Goal: Task Accomplishment & Management: Use online tool/utility

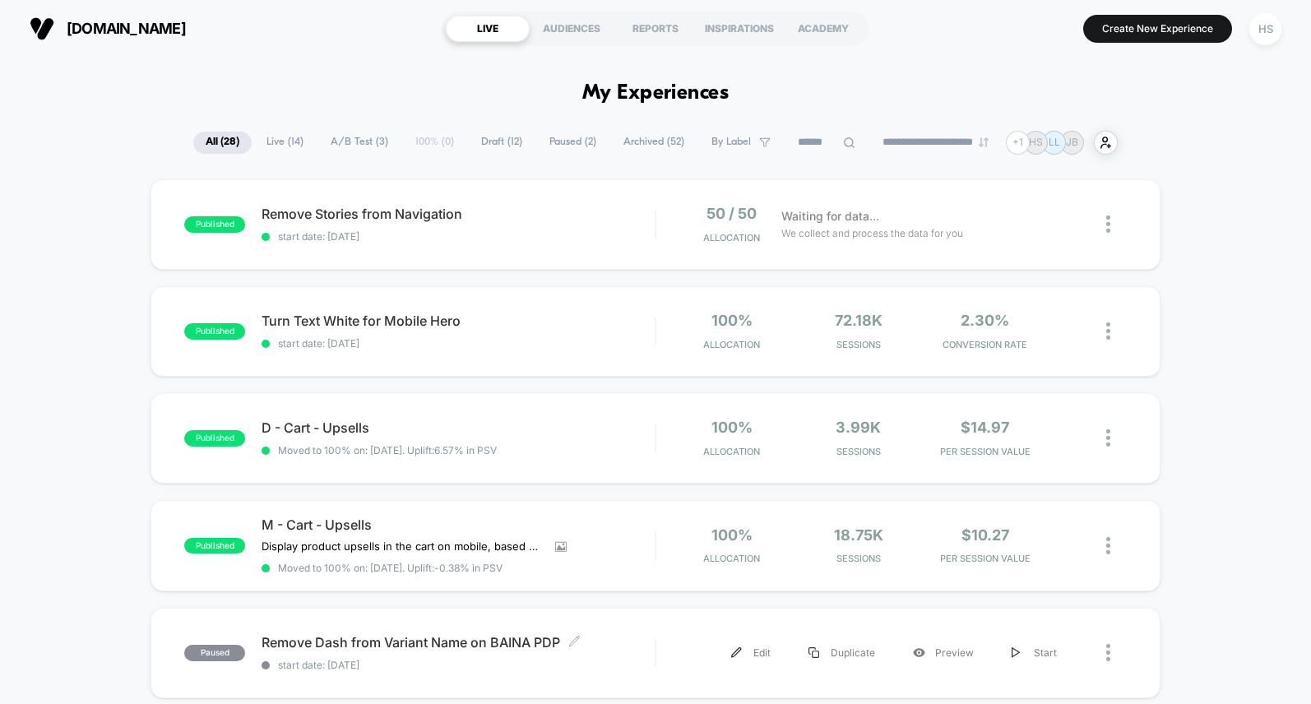
scroll to position [137, 0]
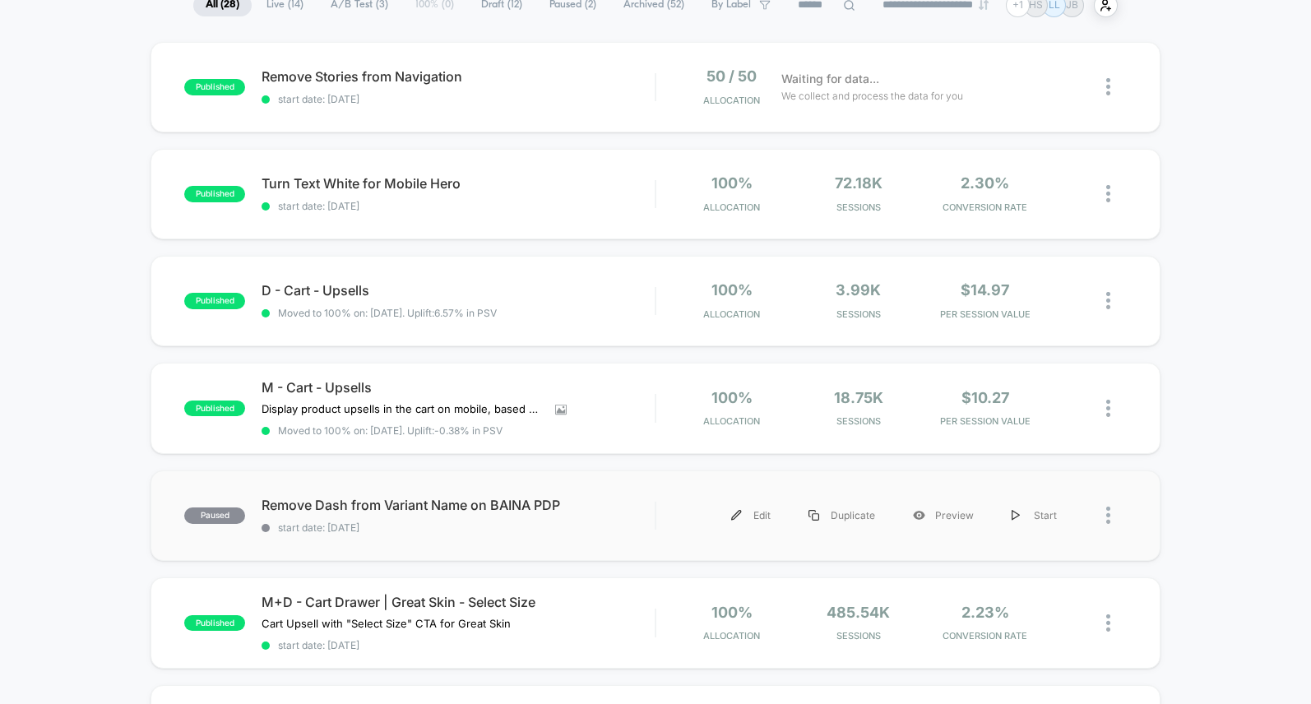
click at [512, 474] on div "paused Remove Dash from Variant Name on BAINA PDP start date: [DATE] Edit Dupli…" at bounding box center [654, 515] width 1009 height 90
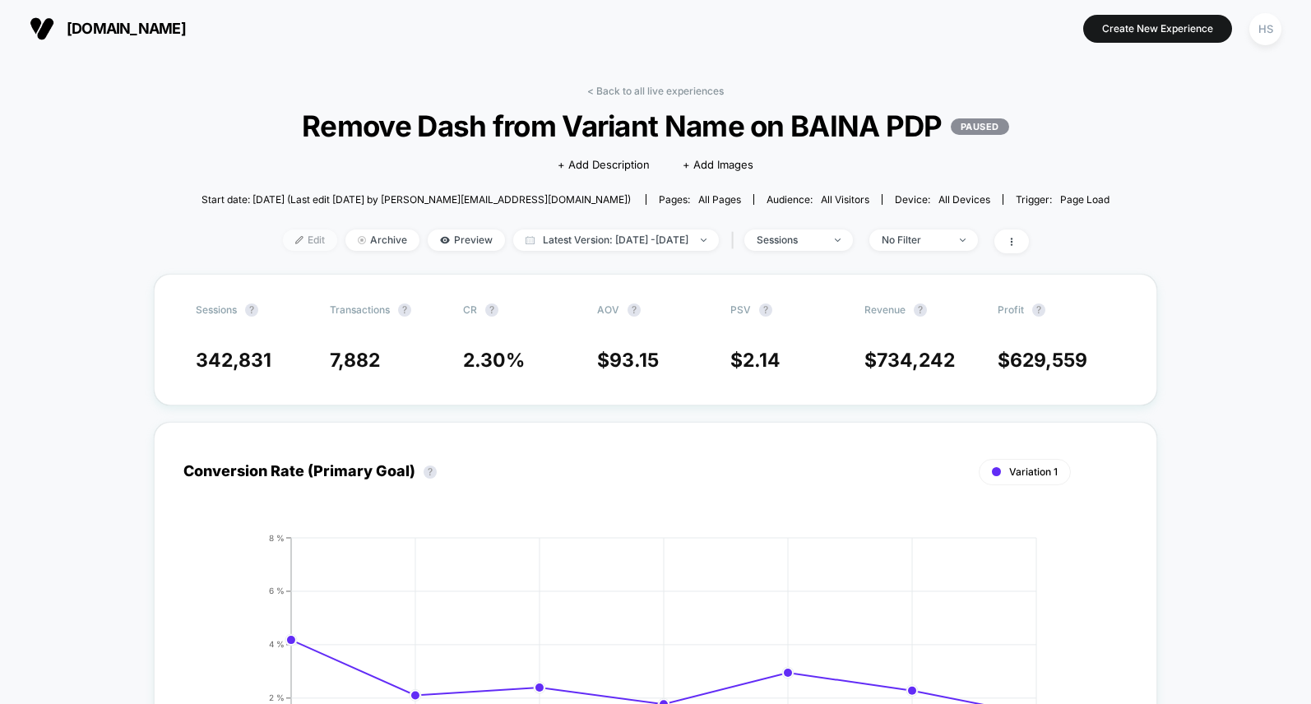
click at [289, 241] on span "Edit" at bounding box center [310, 239] width 54 height 21
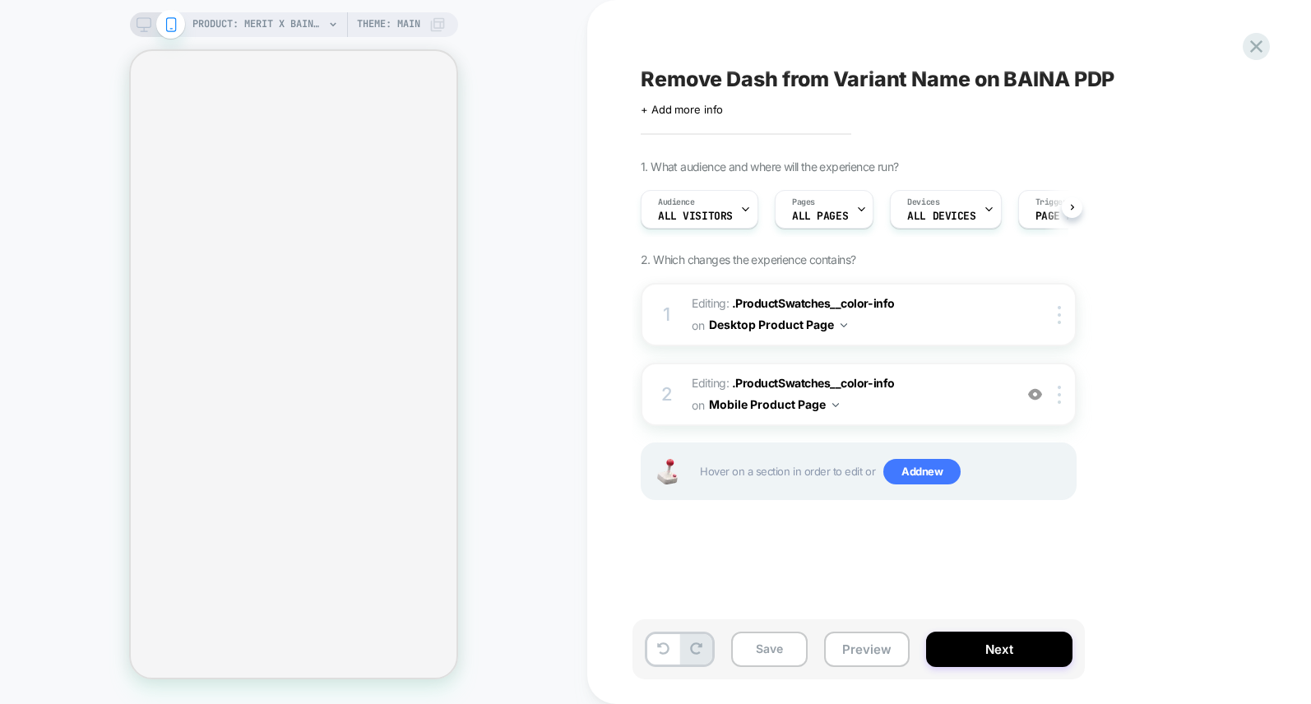
scroll to position [0, 1]
click at [839, 212] on span "ALL PAGES" at bounding box center [819, 216] width 56 height 12
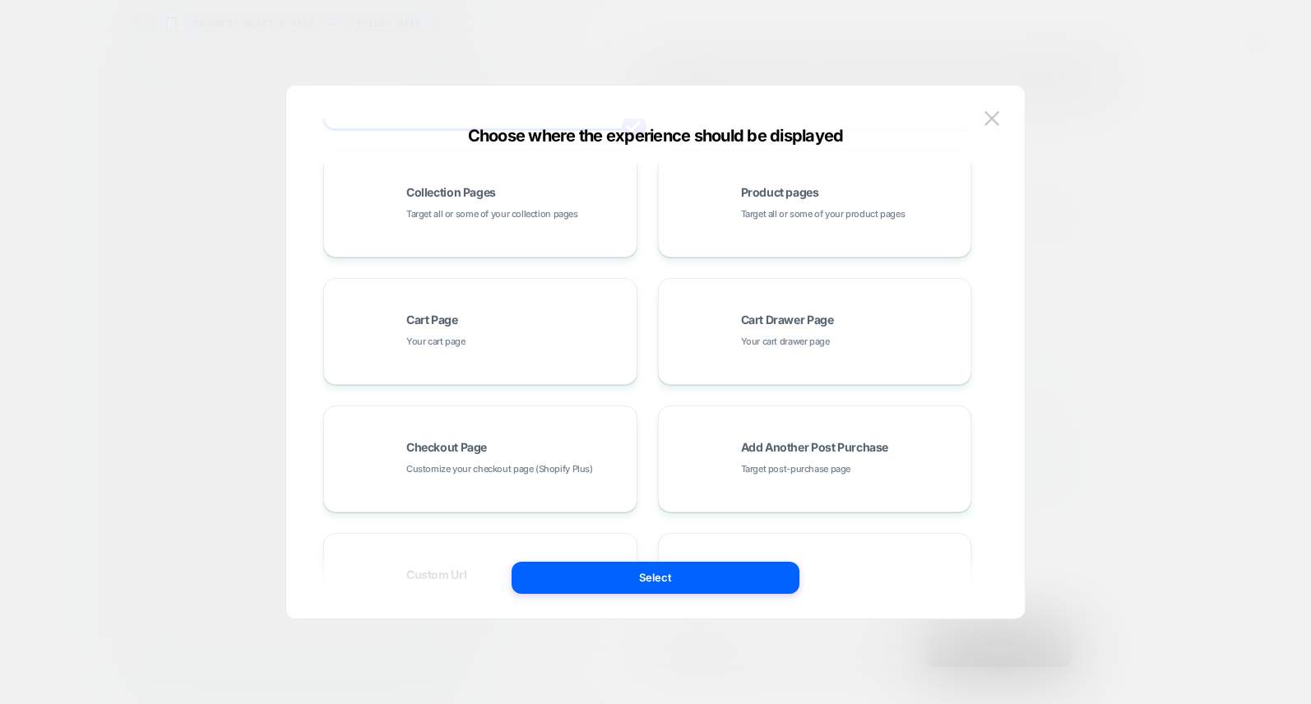
scroll to position [93, 0]
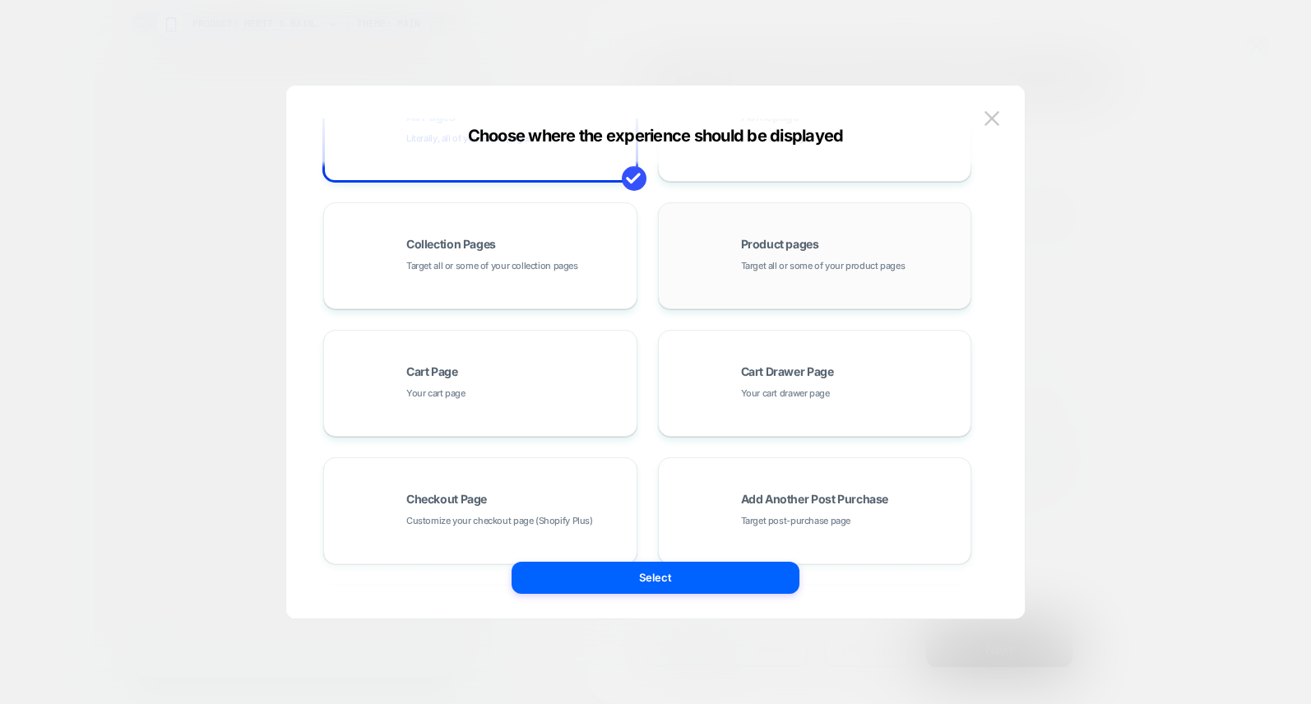
click at [769, 268] on span "Target all or some of your product pages" at bounding box center [823, 266] width 164 height 16
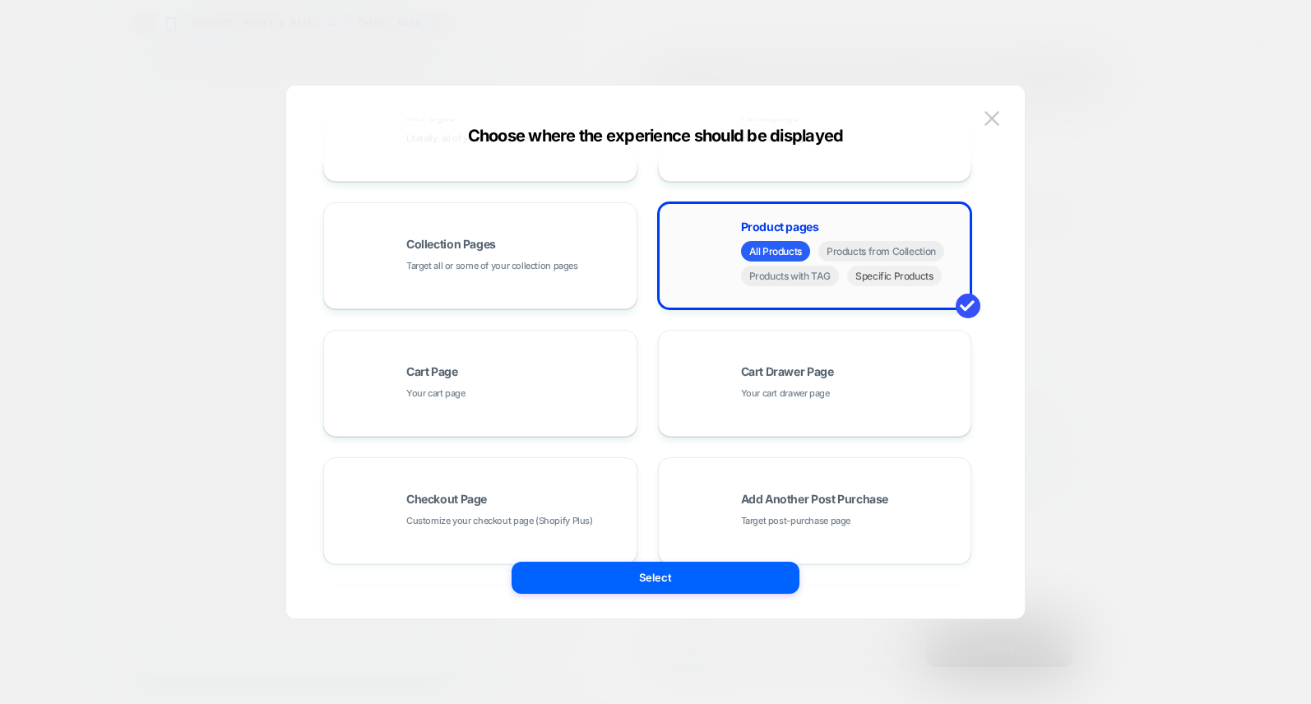
click at [883, 280] on span "Specific Products" at bounding box center [894, 276] width 95 height 21
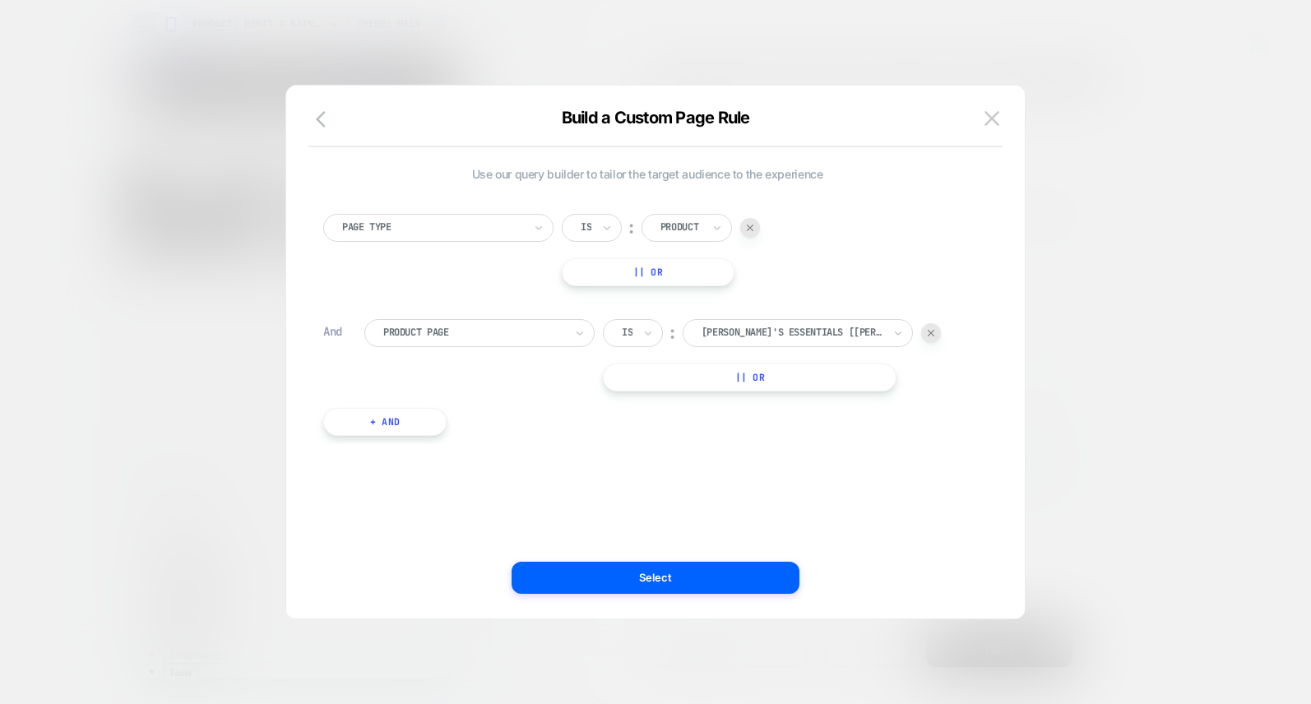
scroll to position [0, 0]
click at [695, 232] on div at bounding box center [680, 227] width 41 height 13
click at [507, 282] on div "Page Type Is ︰ option Homepage focused, 1 of 5. 5 results available. Use Up and…" at bounding box center [647, 250] width 648 height 72
click at [736, 334] on div at bounding box center [791, 332] width 181 height 13
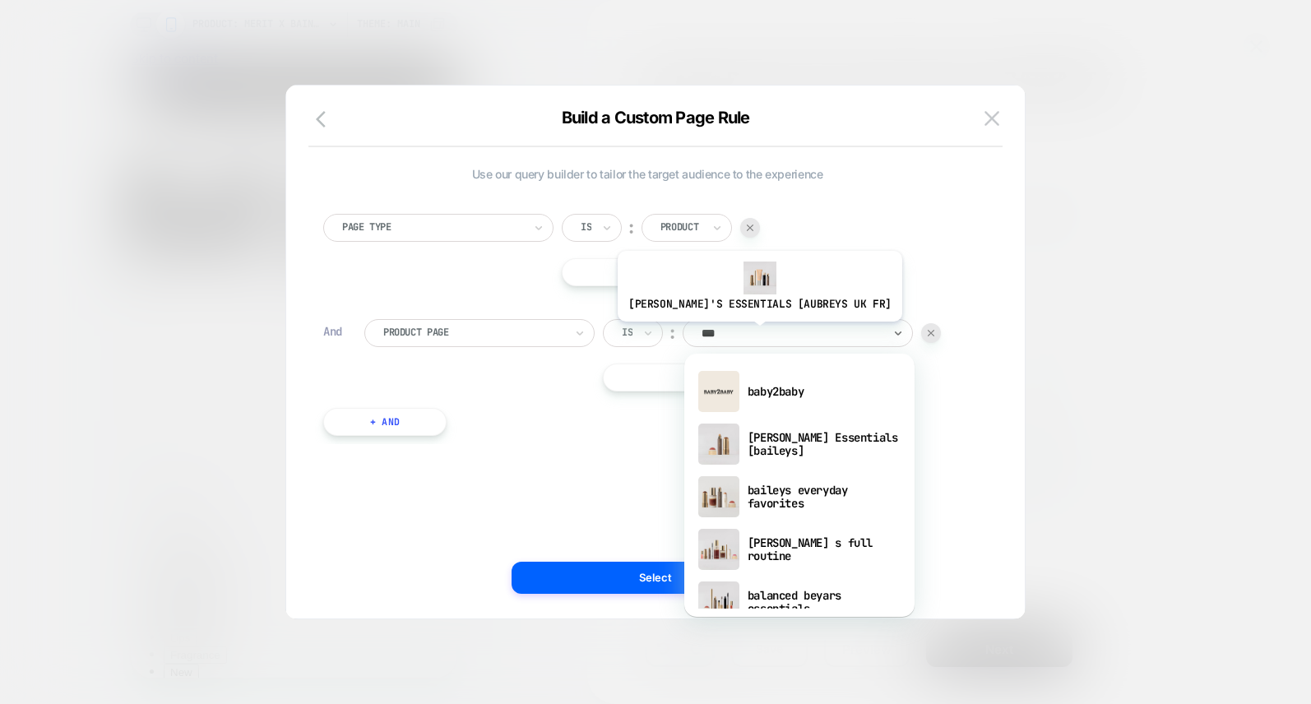
type input "****"
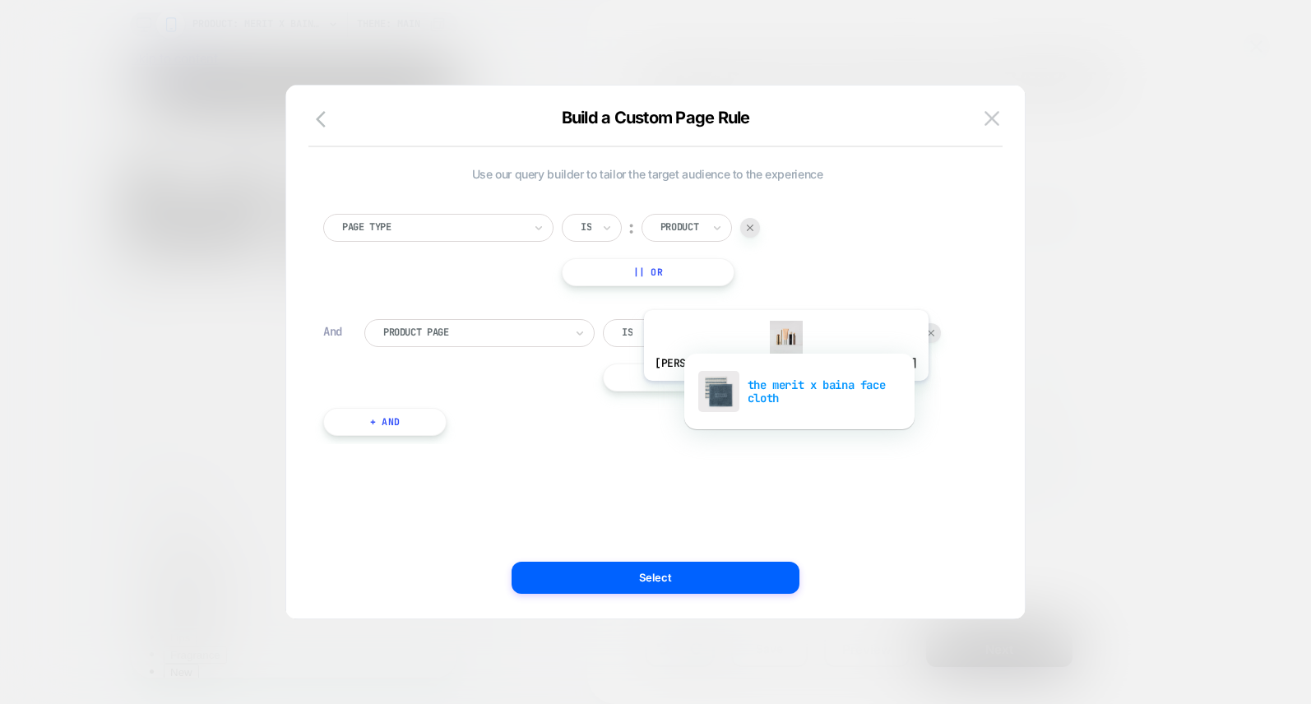
click at [761, 392] on div "the merit x baina face cloth" at bounding box center [799, 391] width 214 height 53
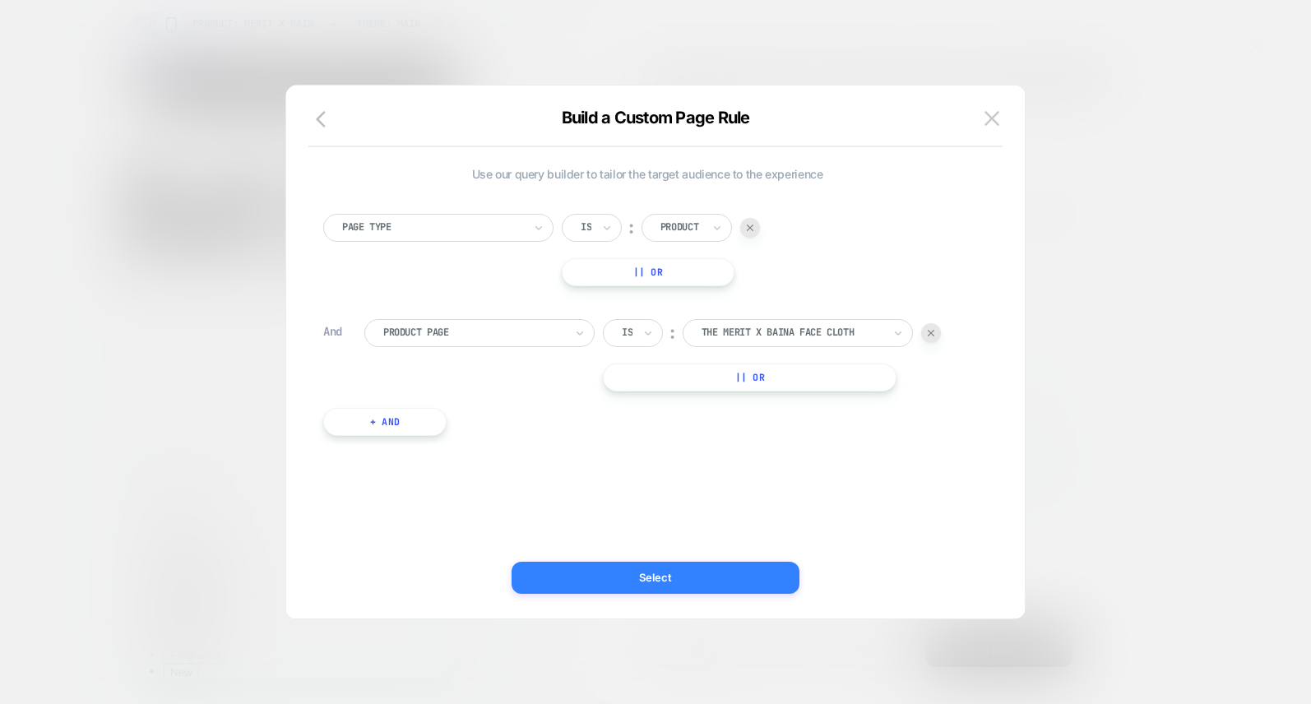
click at [669, 580] on button "Select" at bounding box center [655, 578] width 288 height 32
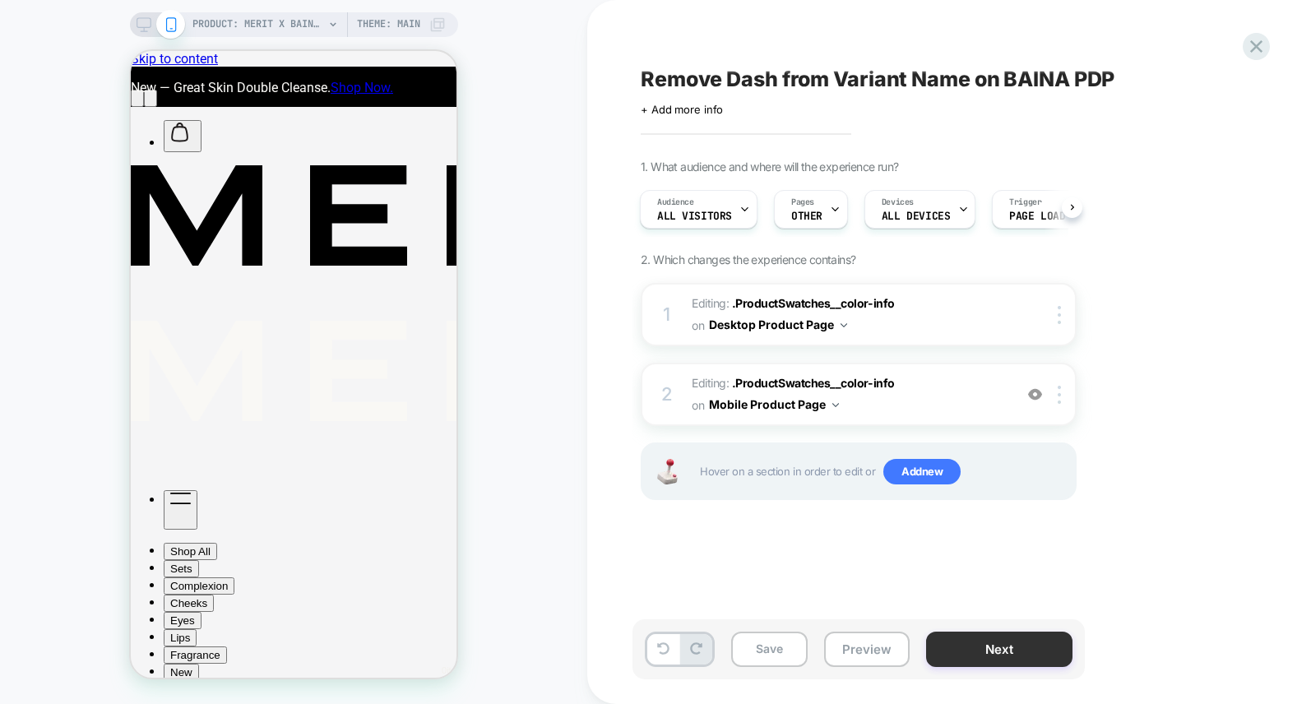
click at [977, 652] on button "Next" at bounding box center [999, 648] width 146 height 35
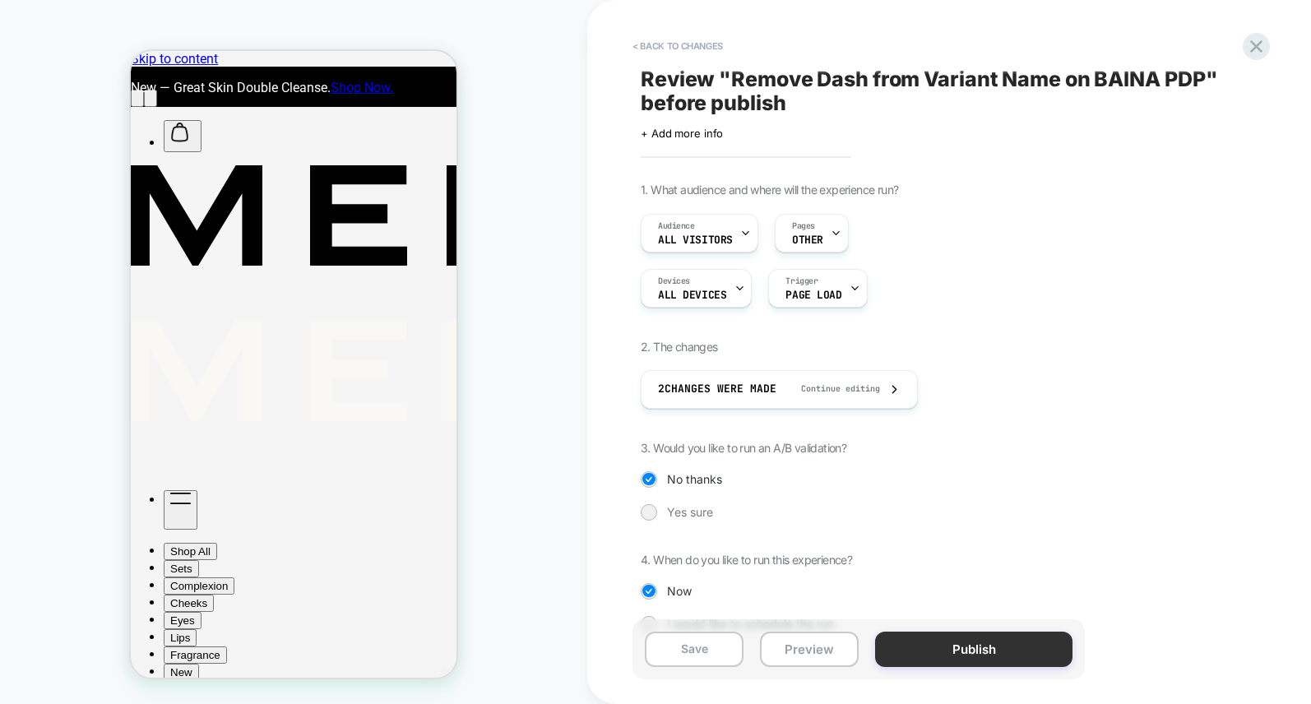
click at [959, 651] on button "Publish" at bounding box center [973, 648] width 197 height 35
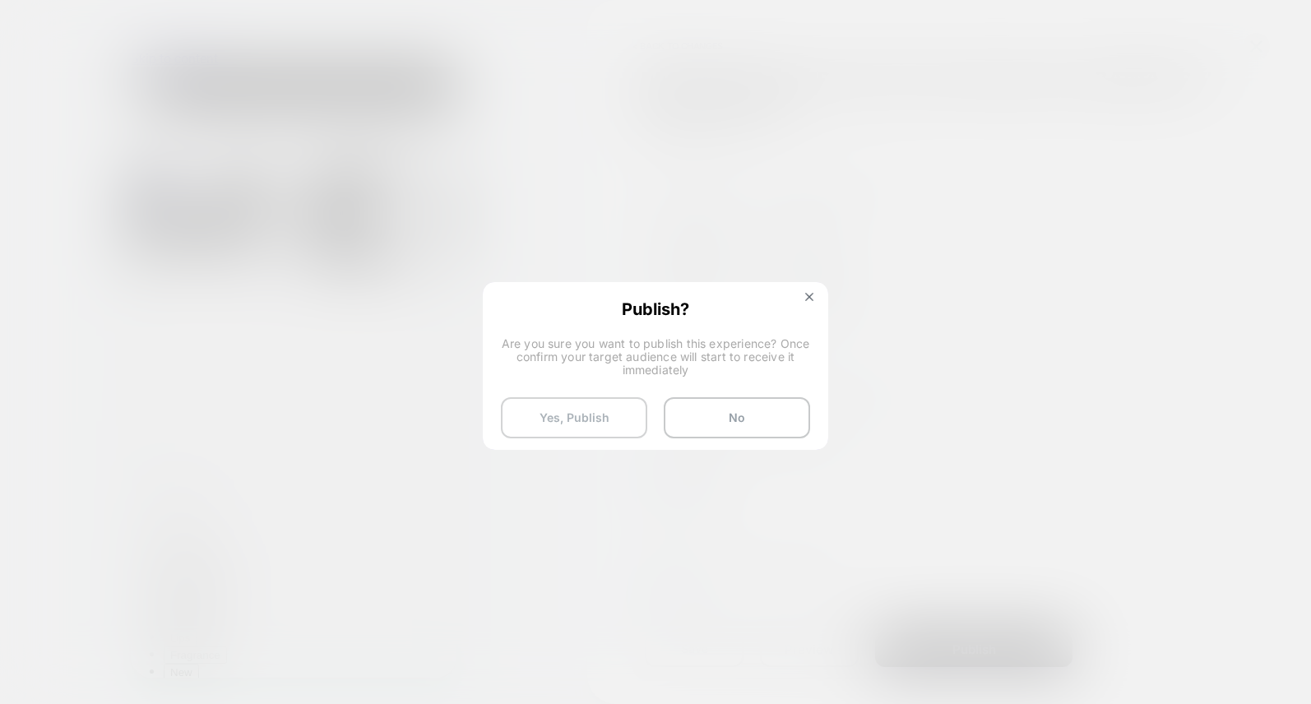
click at [598, 420] on button "Yes, Publish" at bounding box center [574, 417] width 146 height 41
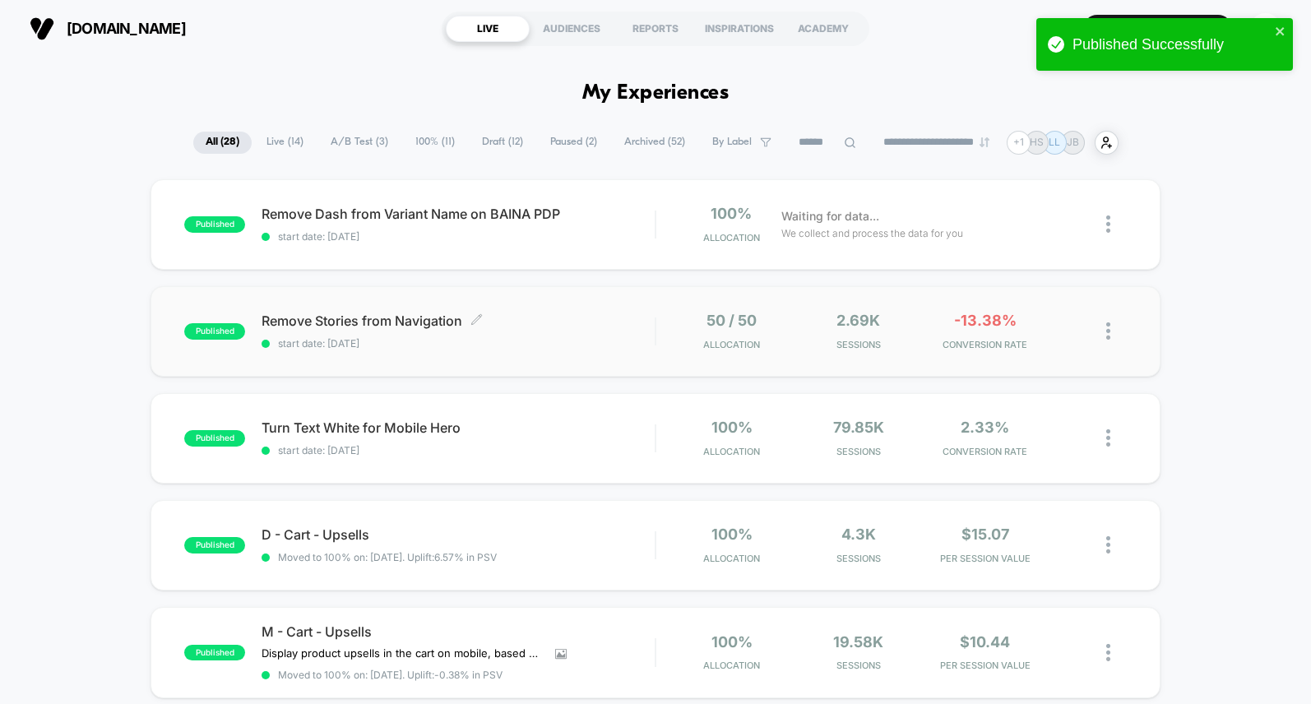
click at [591, 314] on span "Remove Stories from Navigation Click to edit experience details" at bounding box center [457, 320] width 393 height 15
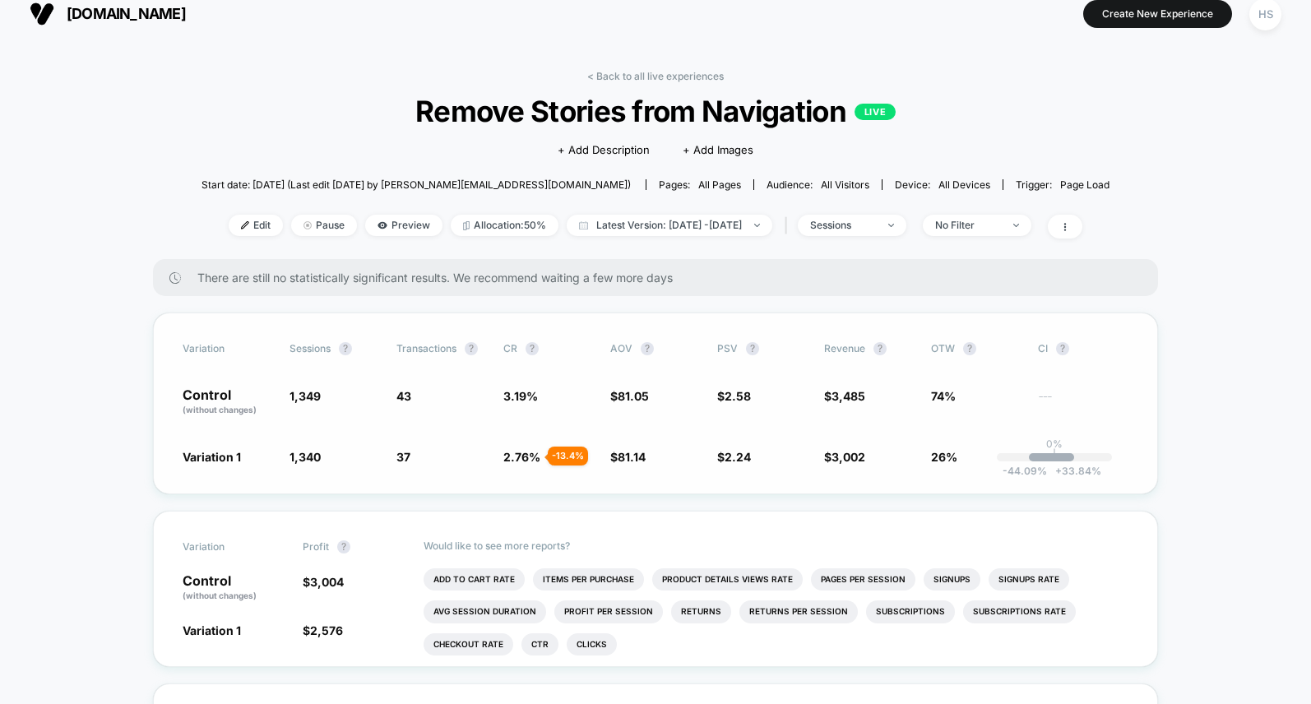
scroll to position [16, 0]
